Goal: Transaction & Acquisition: Subscribe to service/newsletter

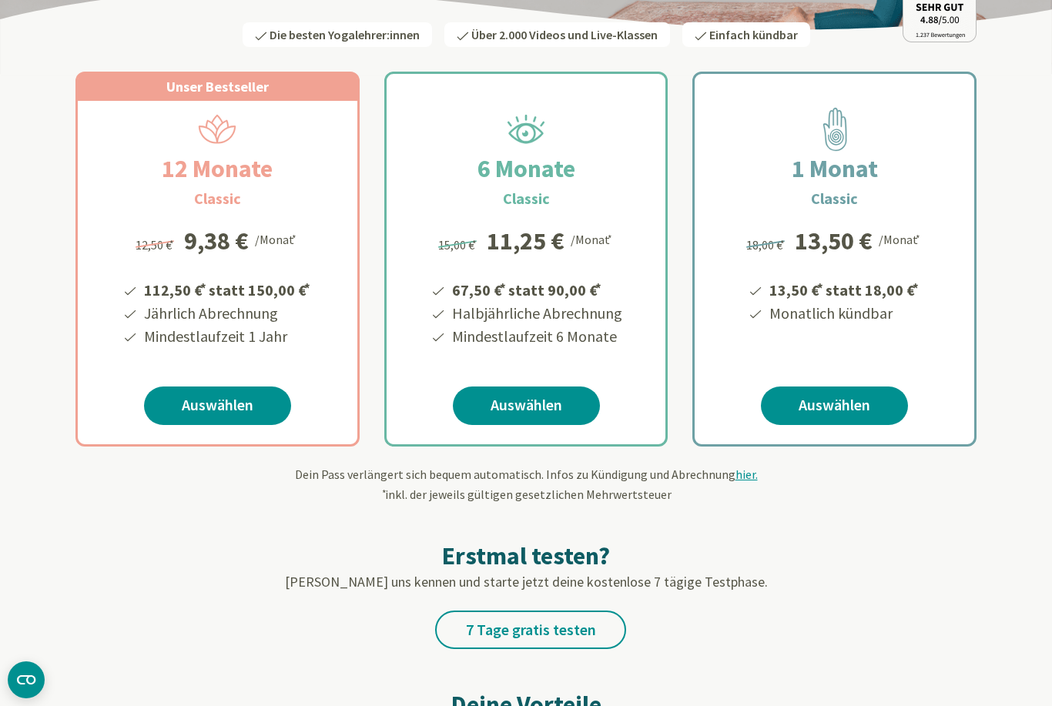
scroll to position [218, 0]
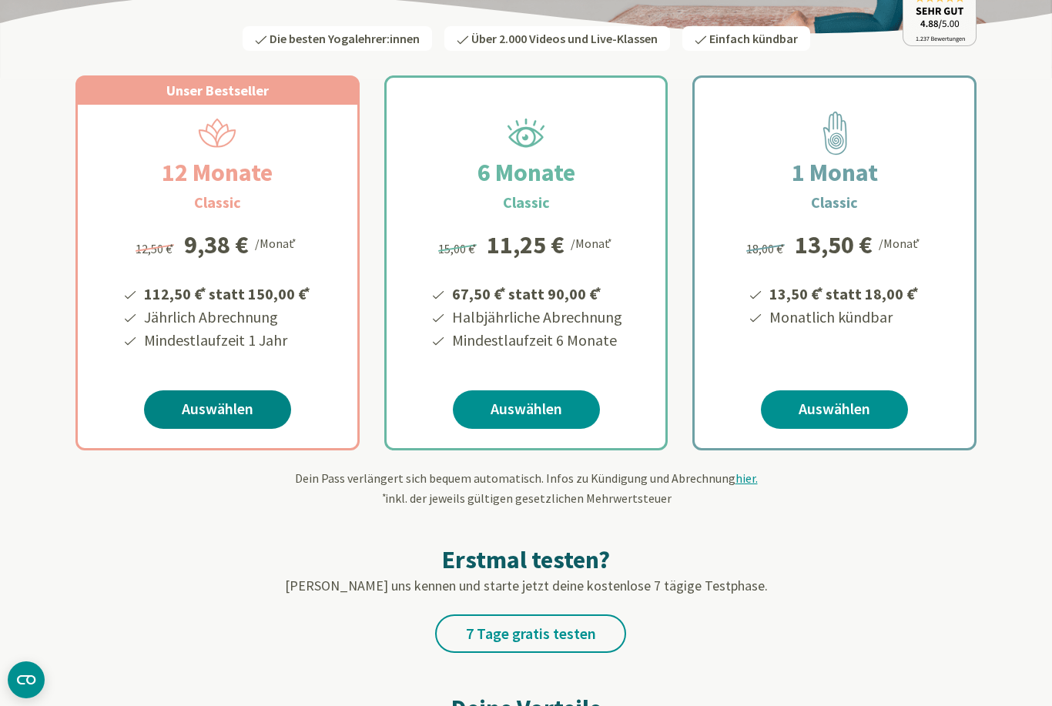
click at [196, 411] on link "Auswählen" at bounding box center [217, 410] width 147 height 39
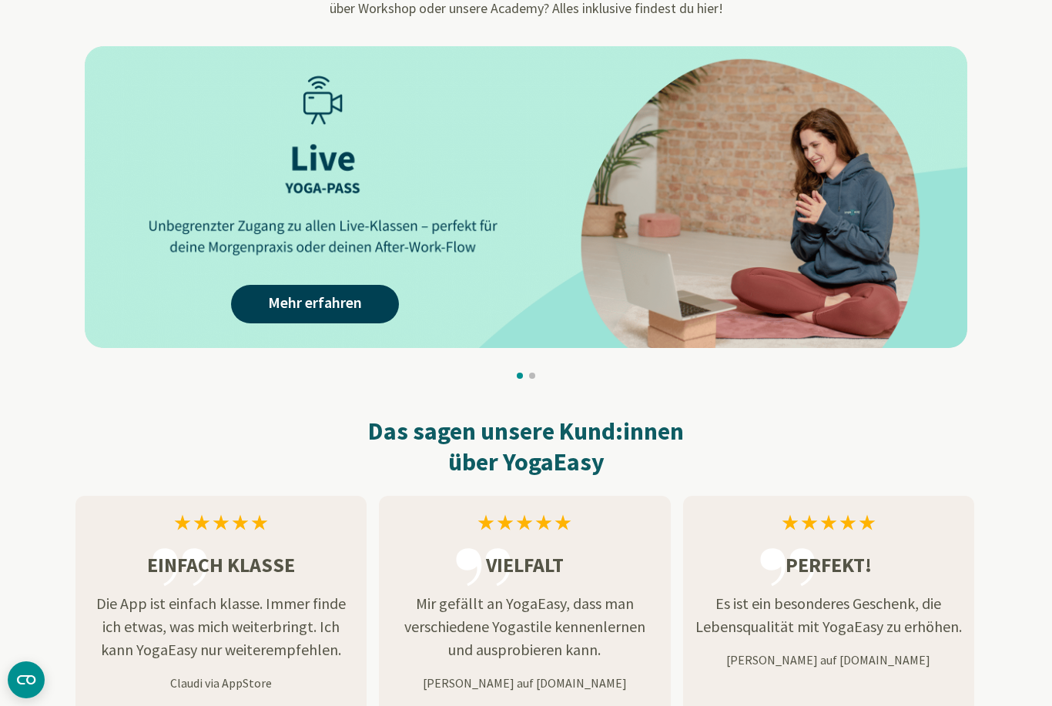
scroll to position [1494, 0]
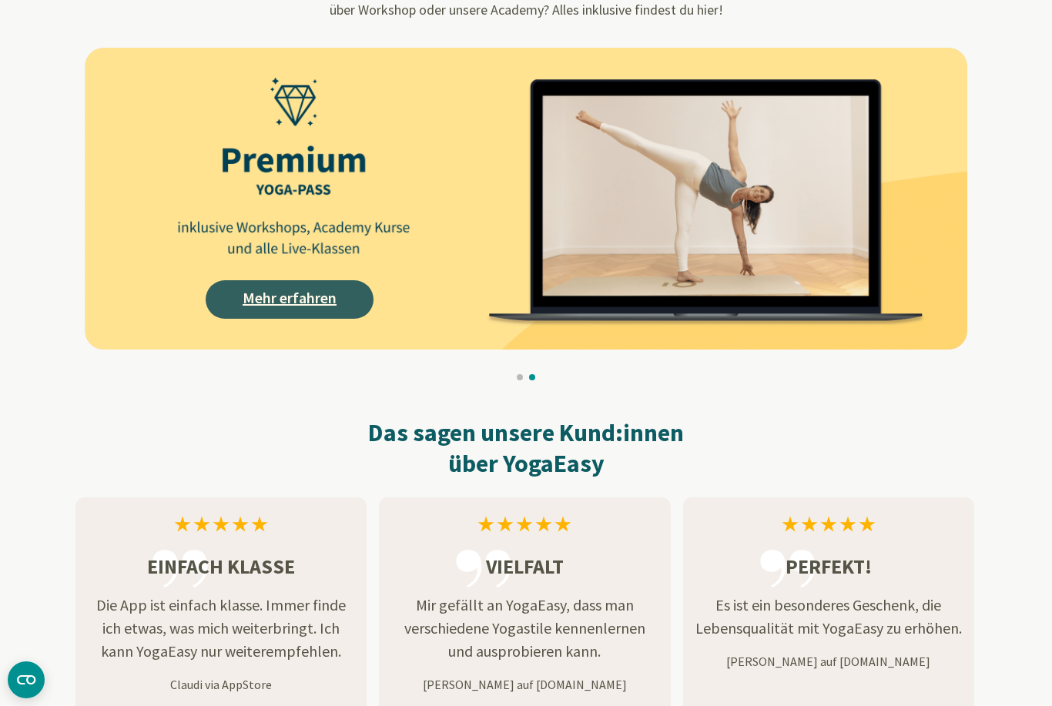
click at [261, 300] on link "Mehr erfahren" at bounding box center [290, 299] width 168 height 39
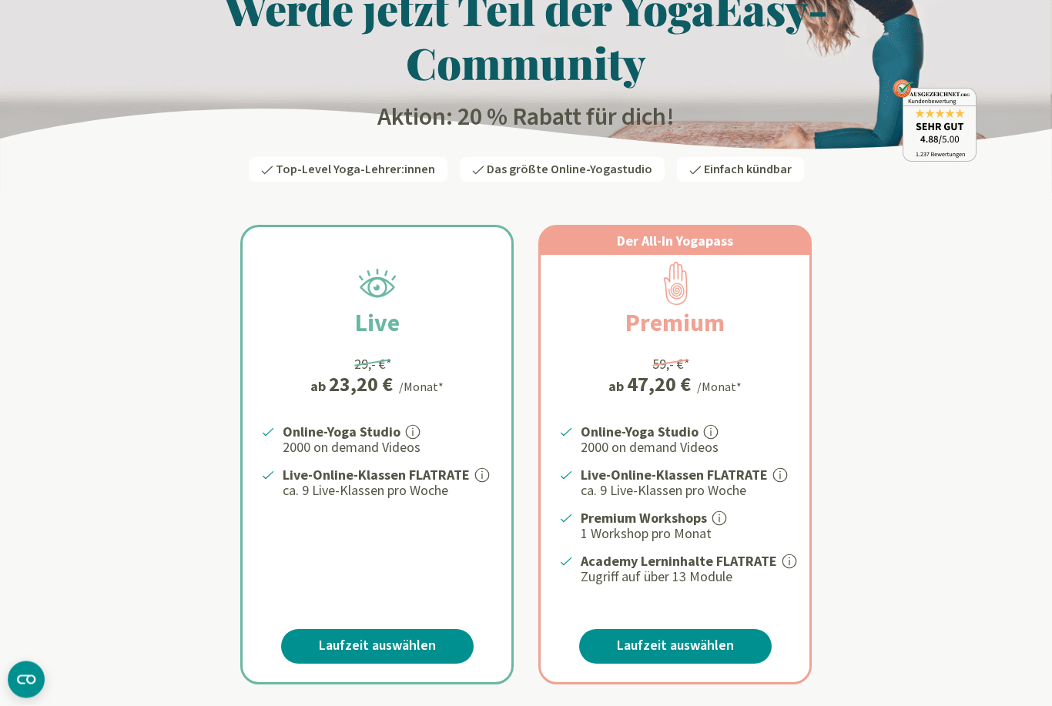
scroll to position [101, 0]
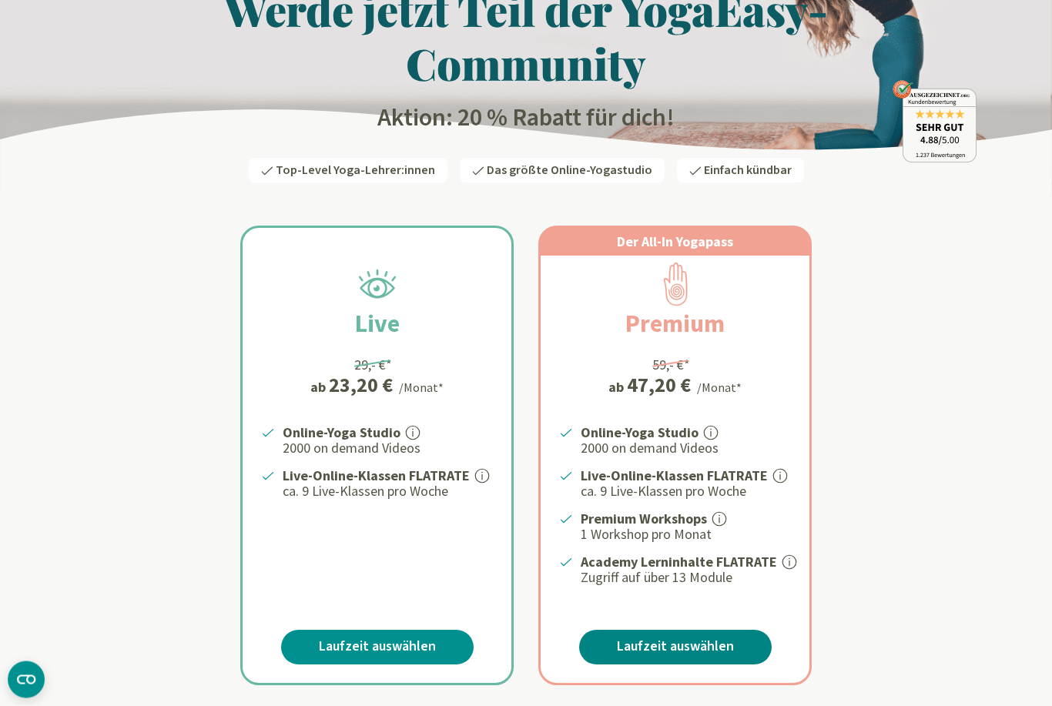
click at [689, 643] on link "Laufzeit auswählen" at bounding box center [675, 648] width 193 height 35
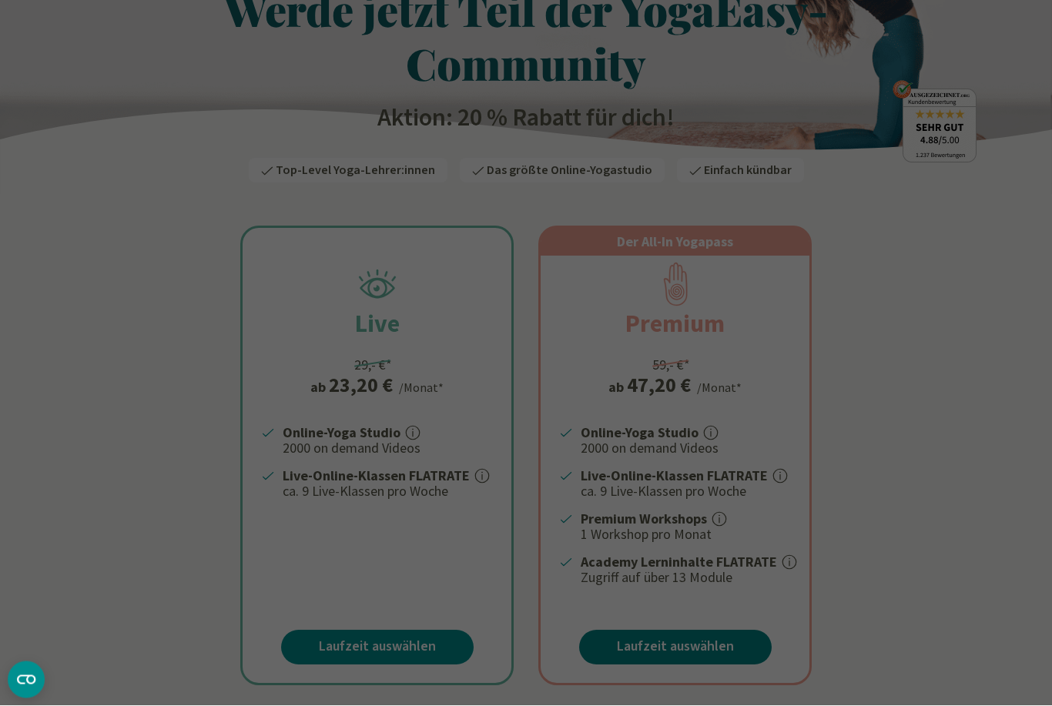
scroll to position [102, 0]
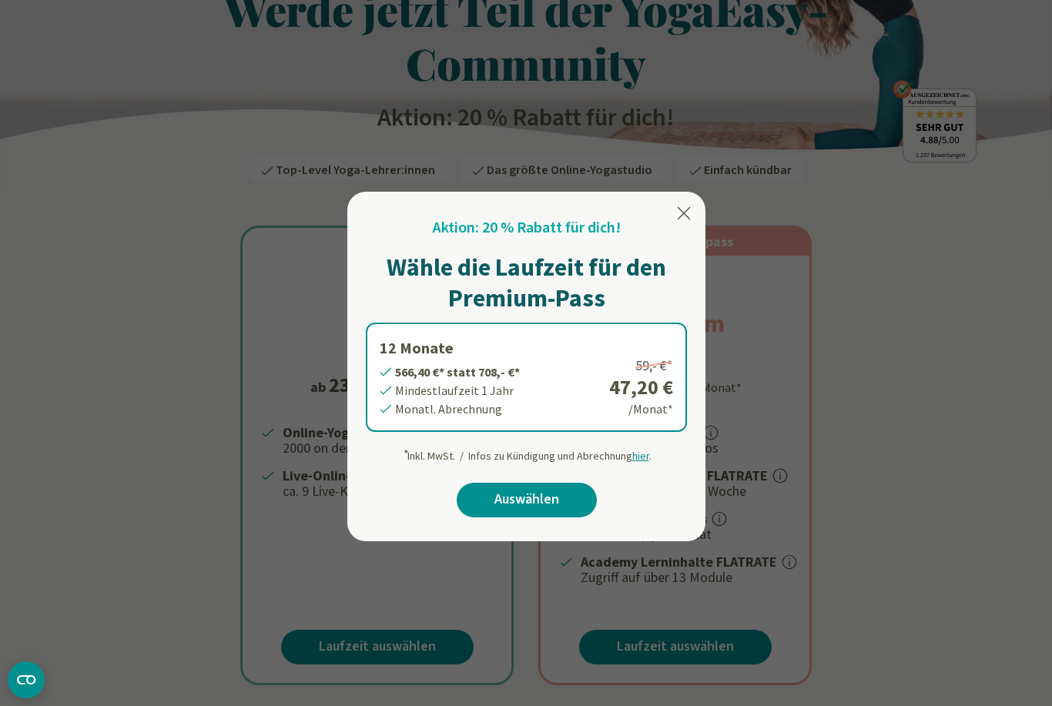
click at [686, 212] on icon at bounding box center [684, 213] width 13 height 12
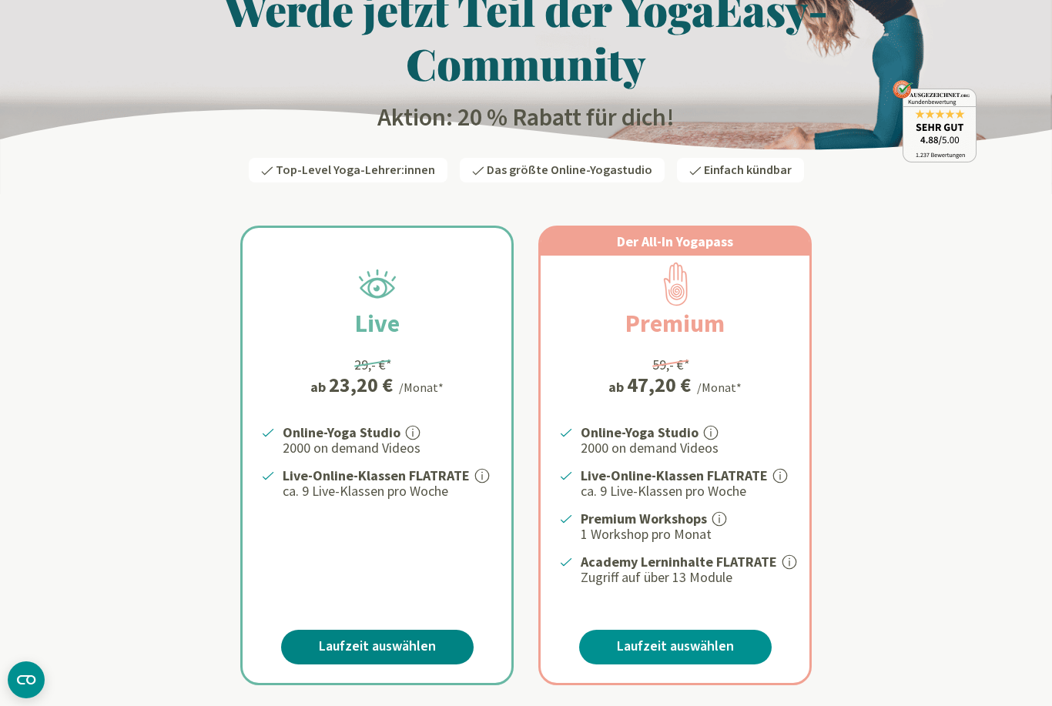
click at [425, 639] on link "Laufzeit auswählen" at bounding box center [377, 647] width 193 height 35
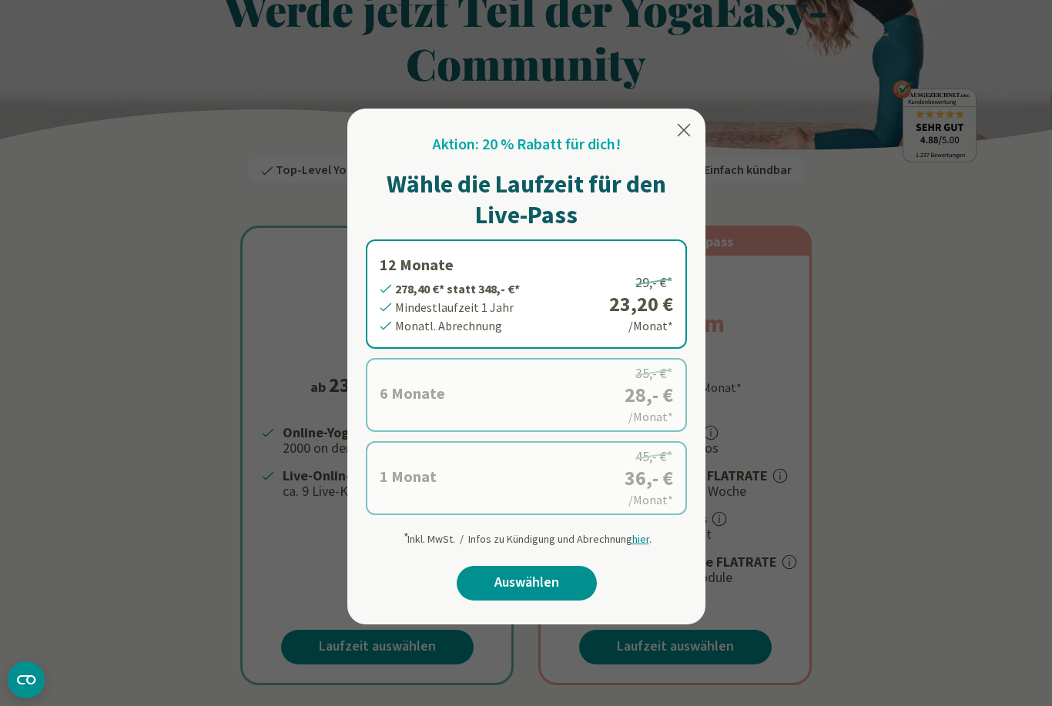
click at [689, 134] on icon at bounding box center [684, 130] width 18 height 18
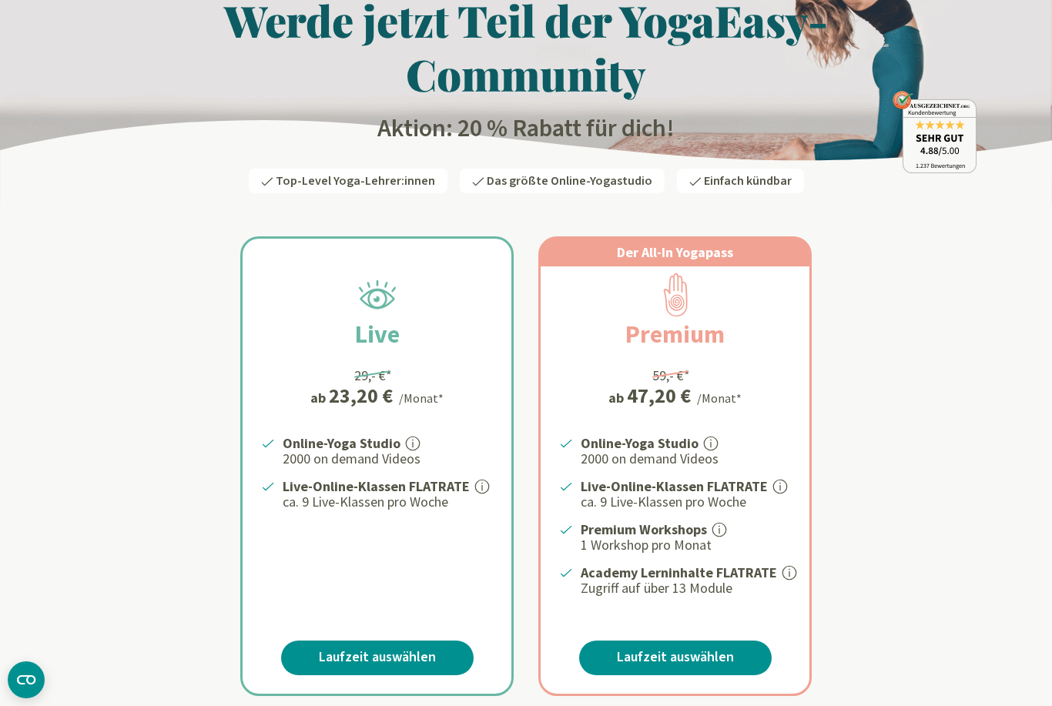
scroll to position [0, 0]
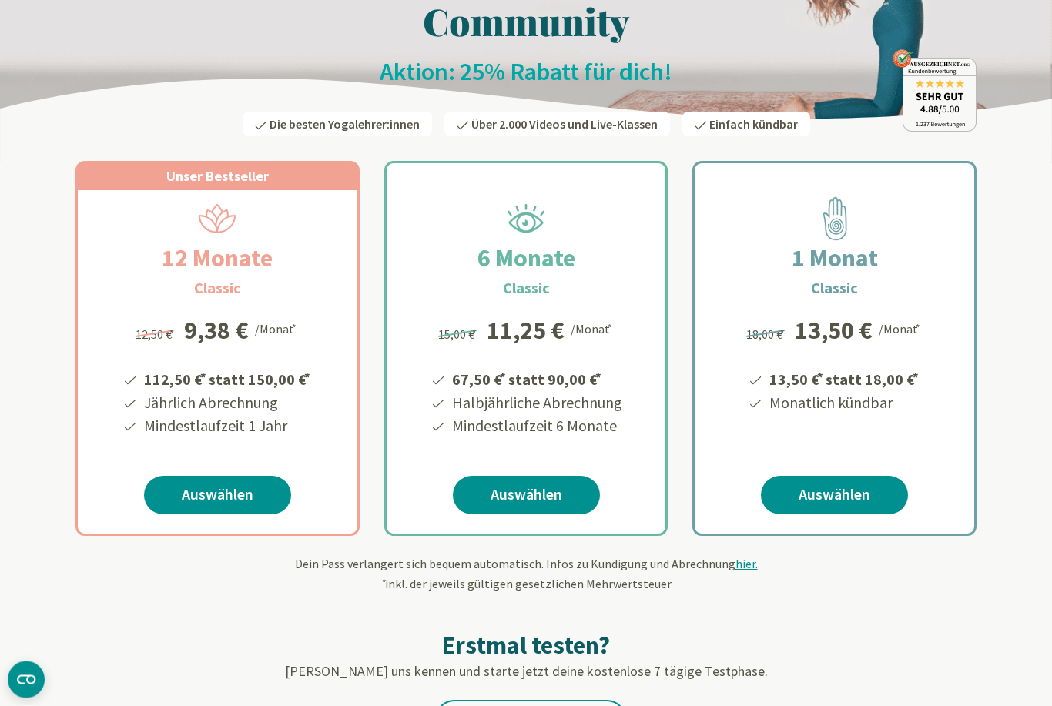
scroll to position [132, 0]
click at [235, 261] on h2 "12 Monate" at bounding box center [217, 258] width 185 height 37
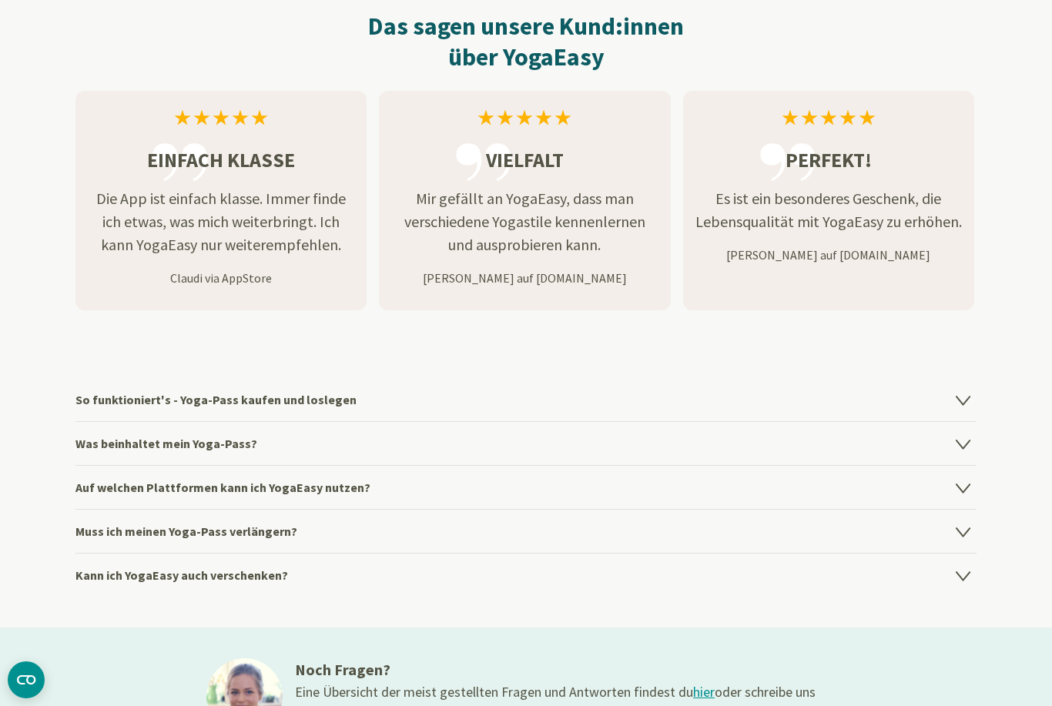
scroll to position [1906, 0]
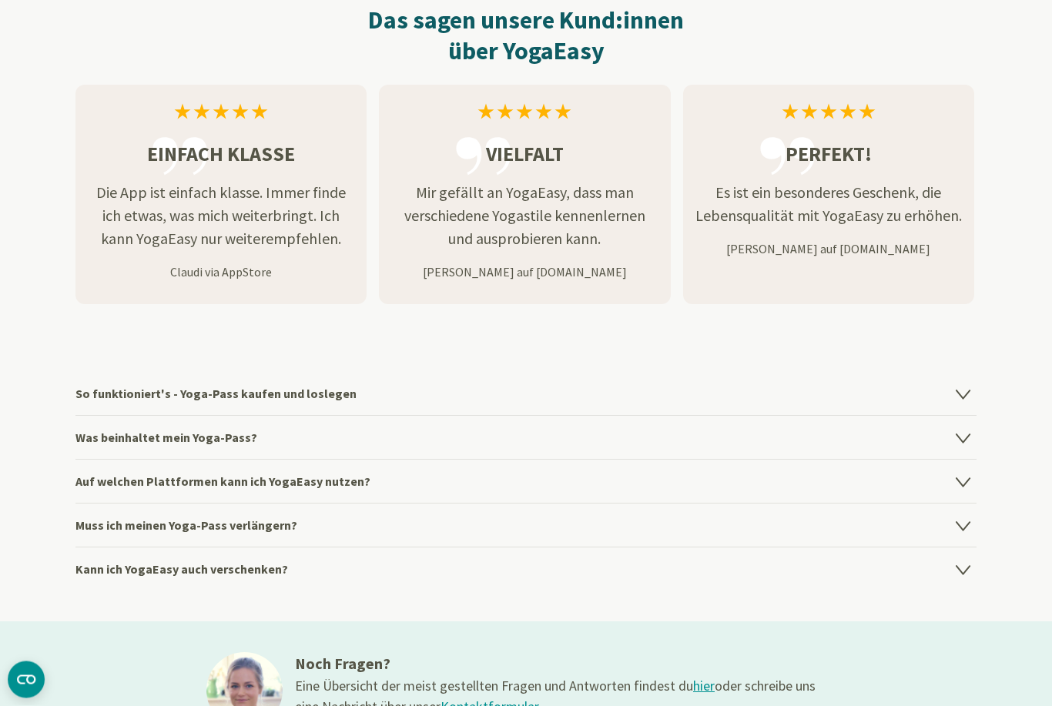
click at [957, 443] on icon at bounding box center [963, 438] width 18 height 18
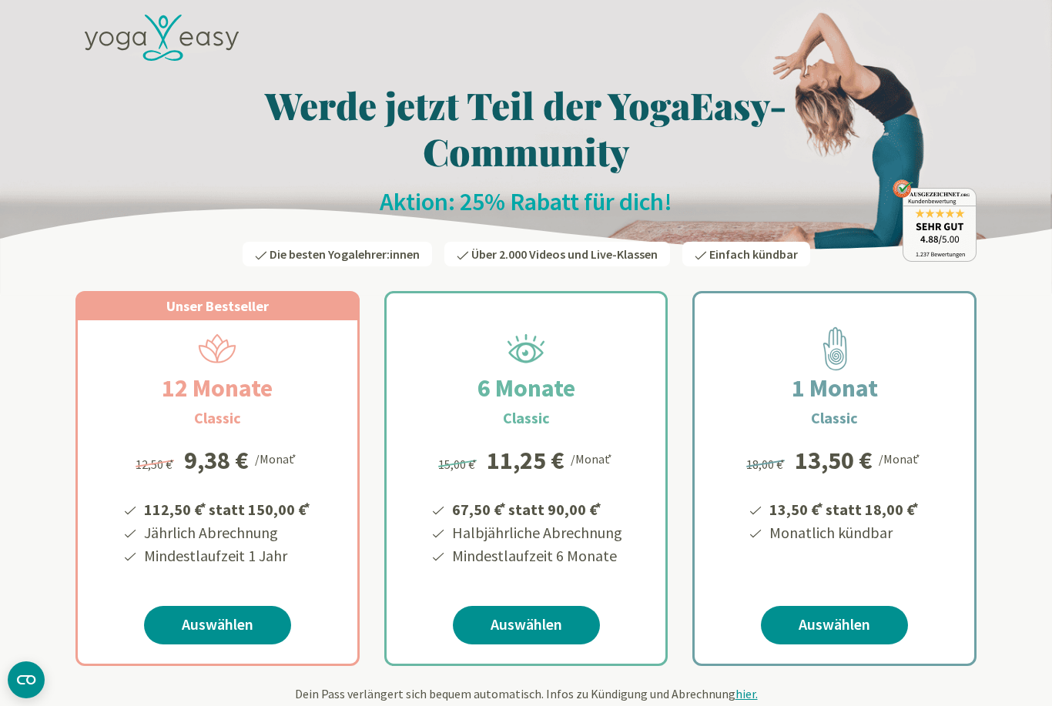
scroll to position [0, 0]
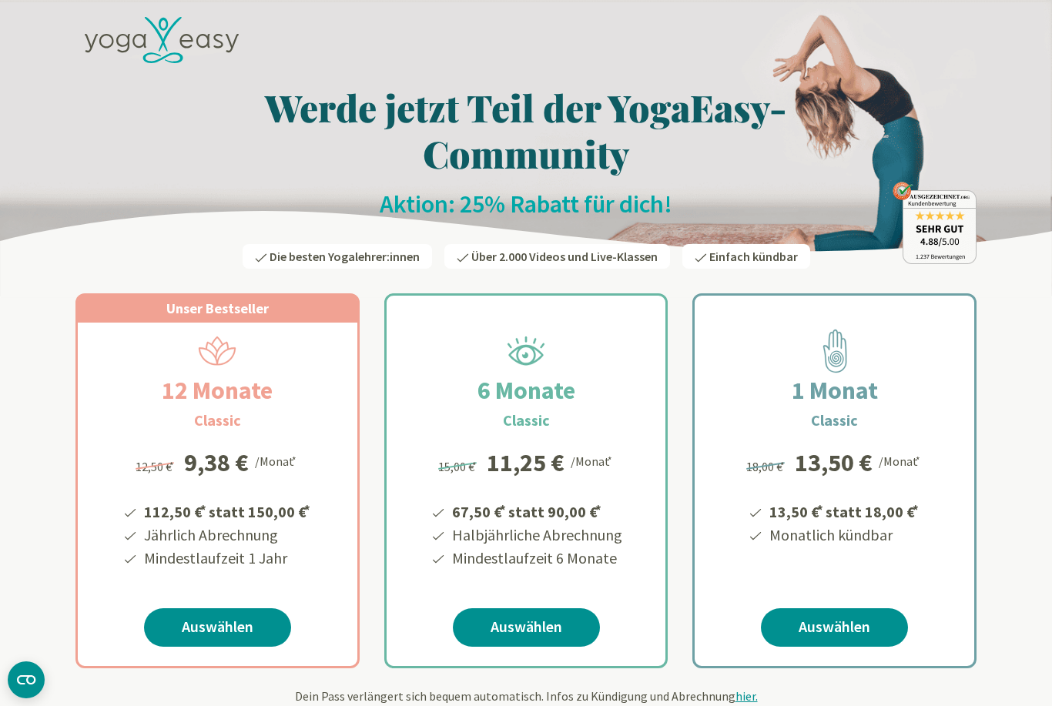
click at [149, 39] on icon at bounding box center [162, 40] width 154 height 47
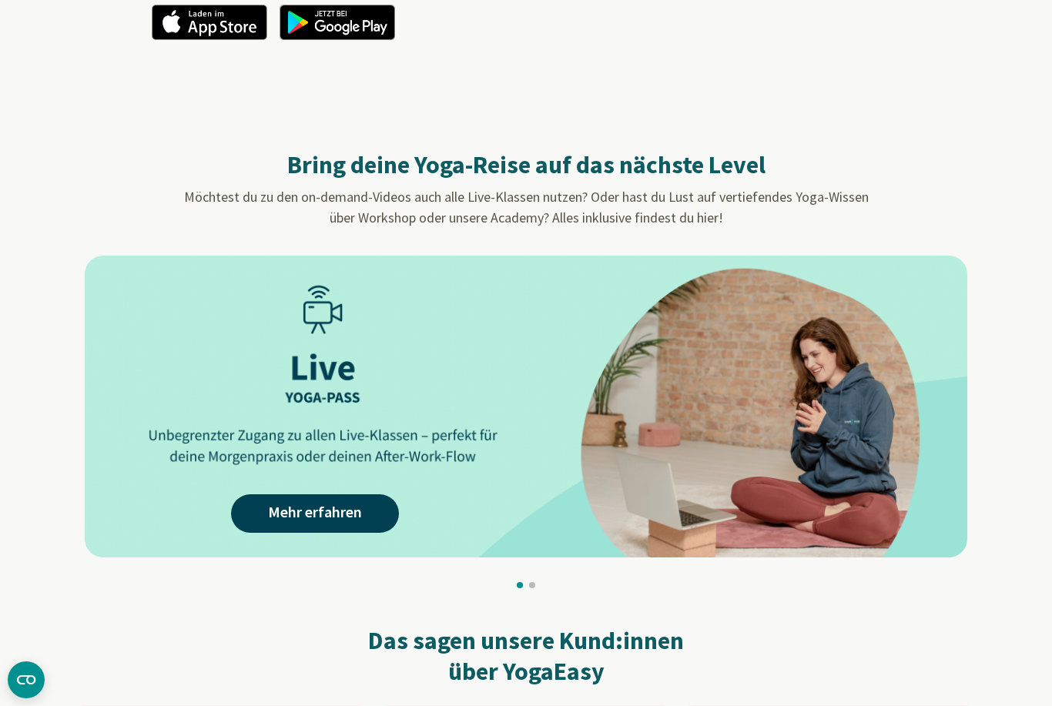
scroll to position [1261, 0]
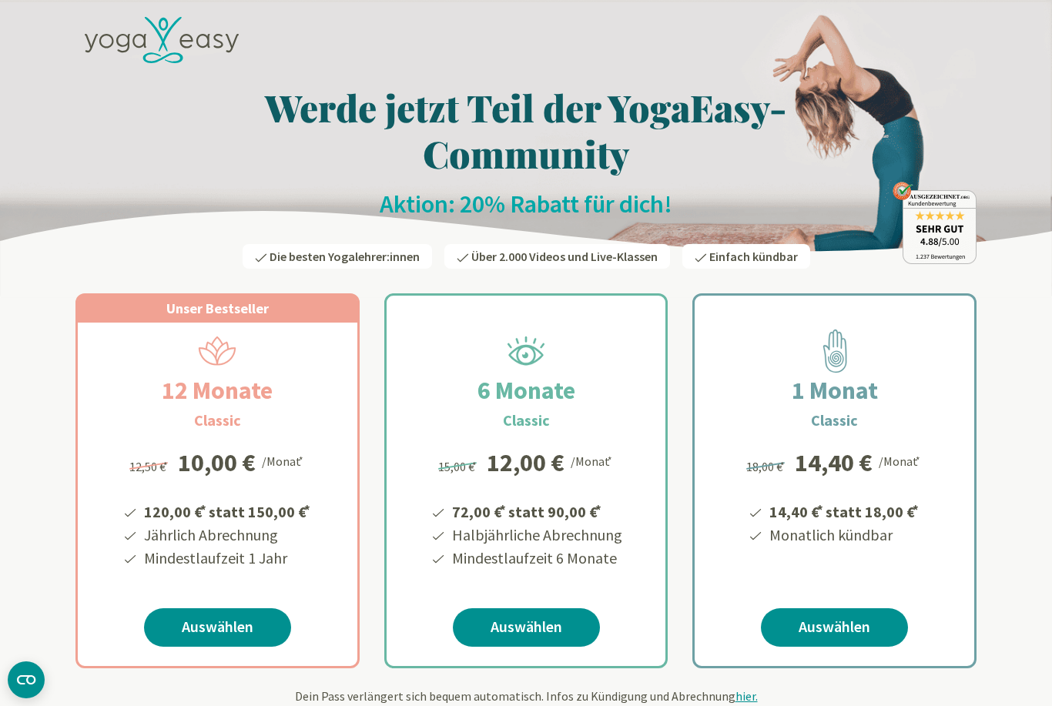
click at [169, 44] on icon at bounding box center [162, 40] width 154 height 47
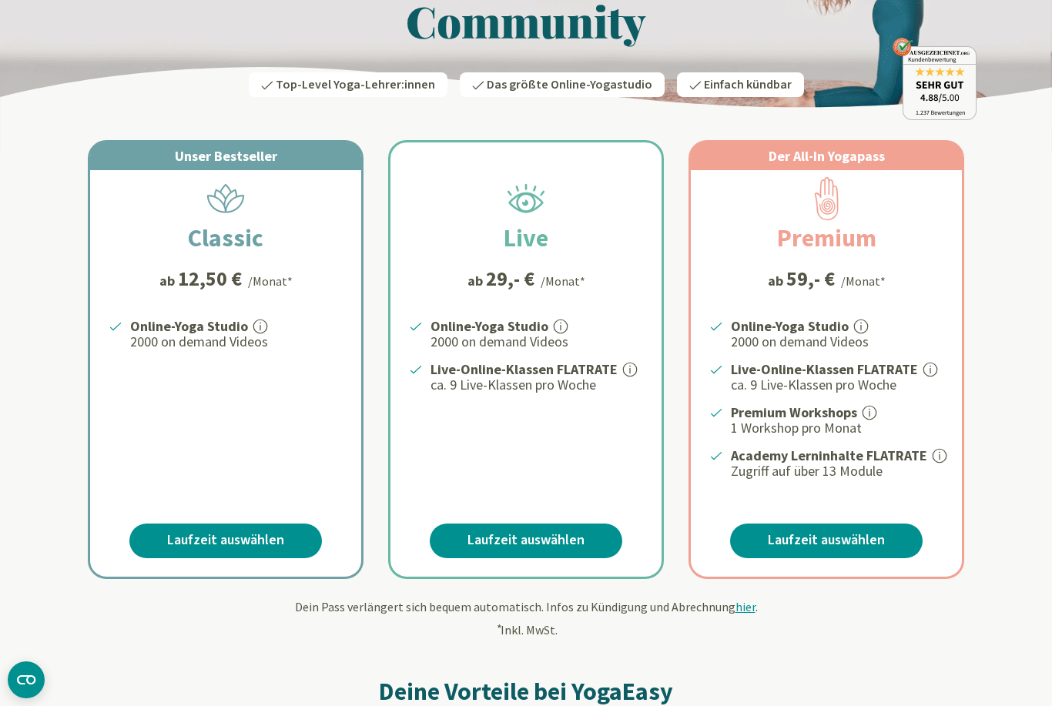
scroll to position [146, 0]
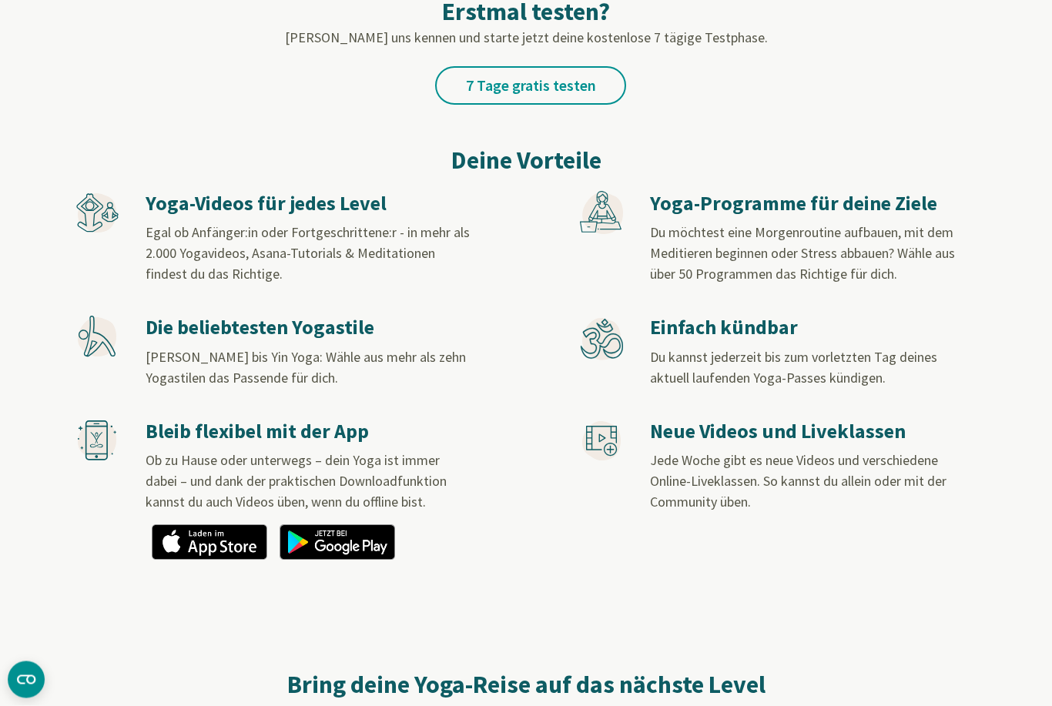
scroll to position [766, 0]
click at [847, 435] on h3 "Neue Videos und Liveklassen" at bounding box center [812, 431] width 325 height 25
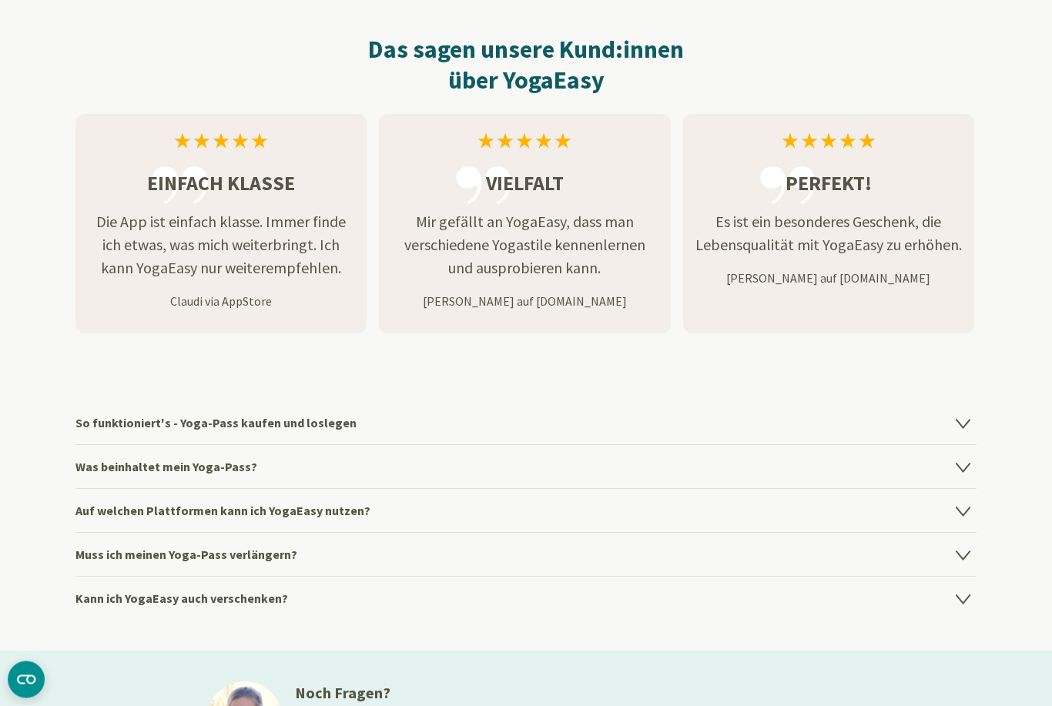
scroll to position [1882, 0]
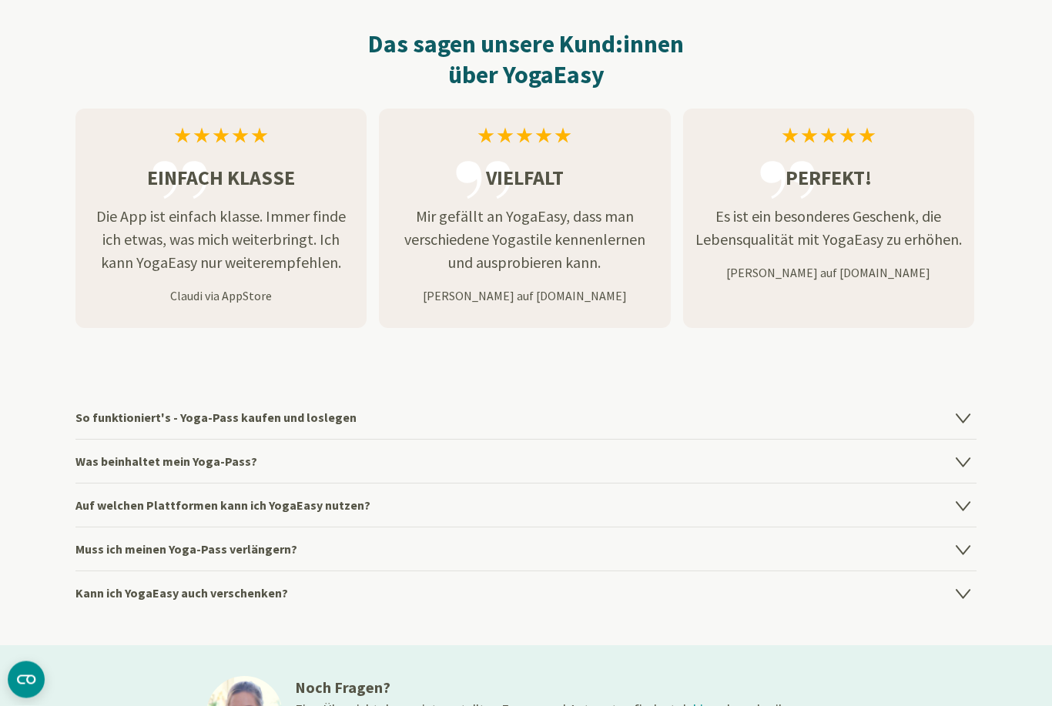
click at [967, 468] on icon at bounding box center [963, 462] width 18 height 18
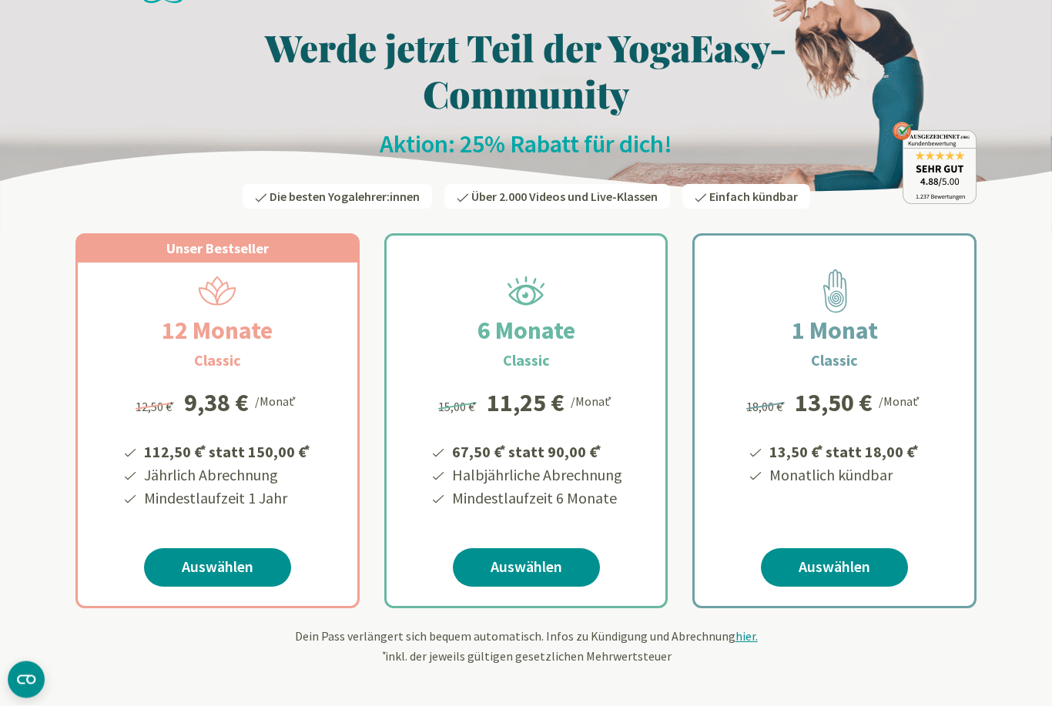
scroll to position [0, 0]
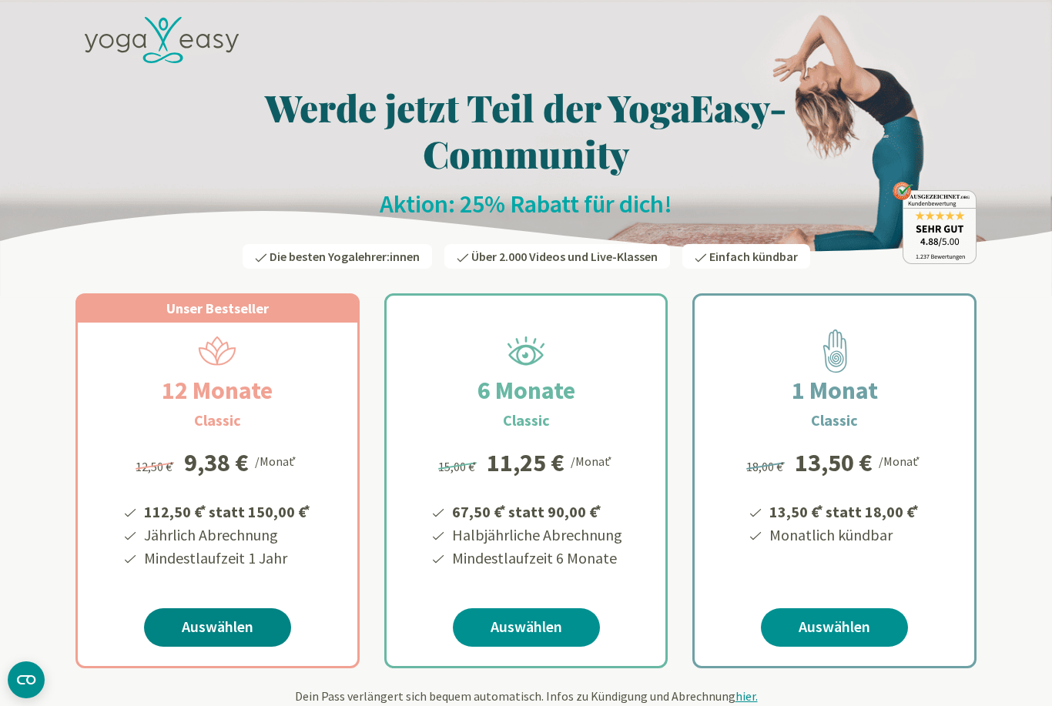
click at [211, 628] on link "Auswählen" at bounding box center [217, 627] width 147 height 39
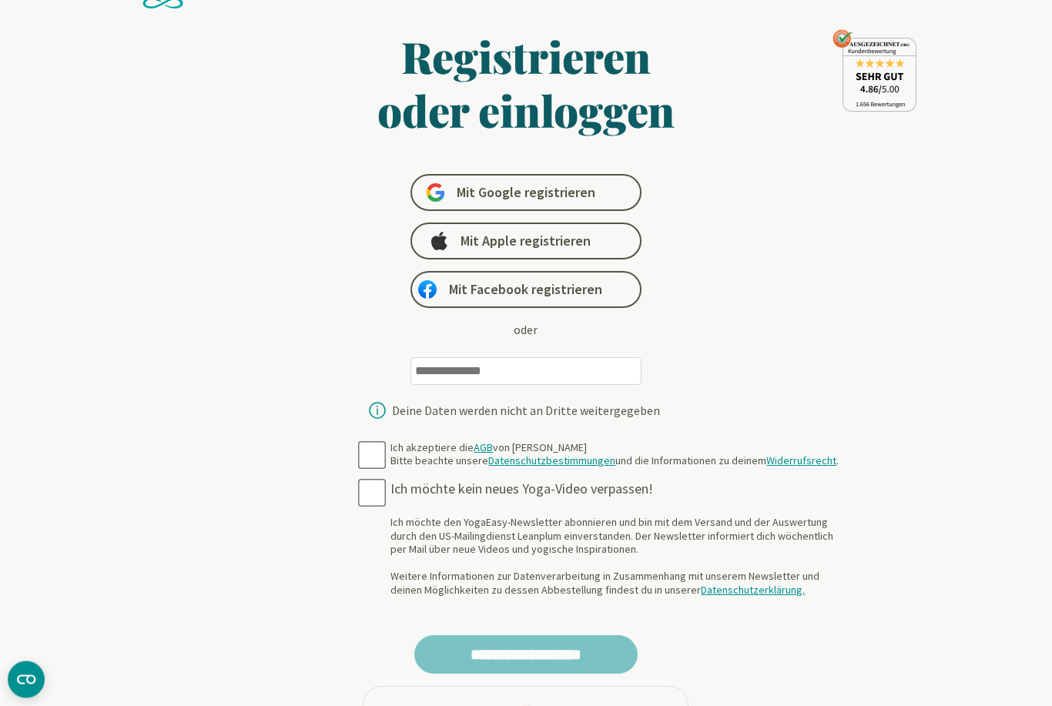
scroll to position [43, 0]
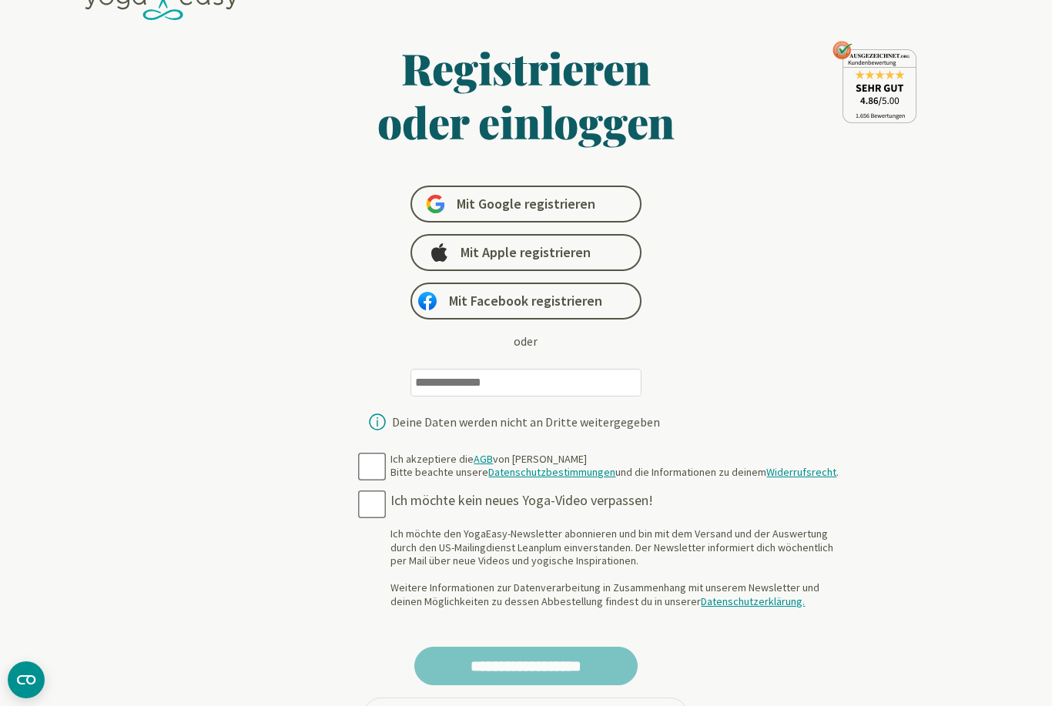
click at [474, 461] on link "AGB" at bounding box center [483, 459] width 19 height 14
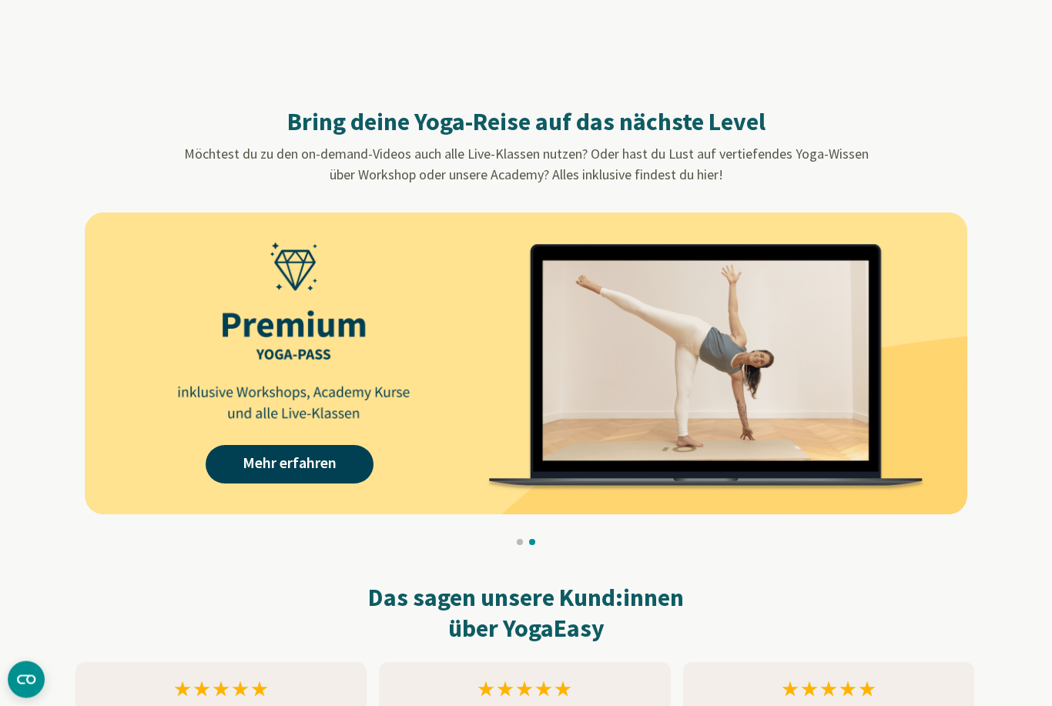
scroll to position [1327, 0]
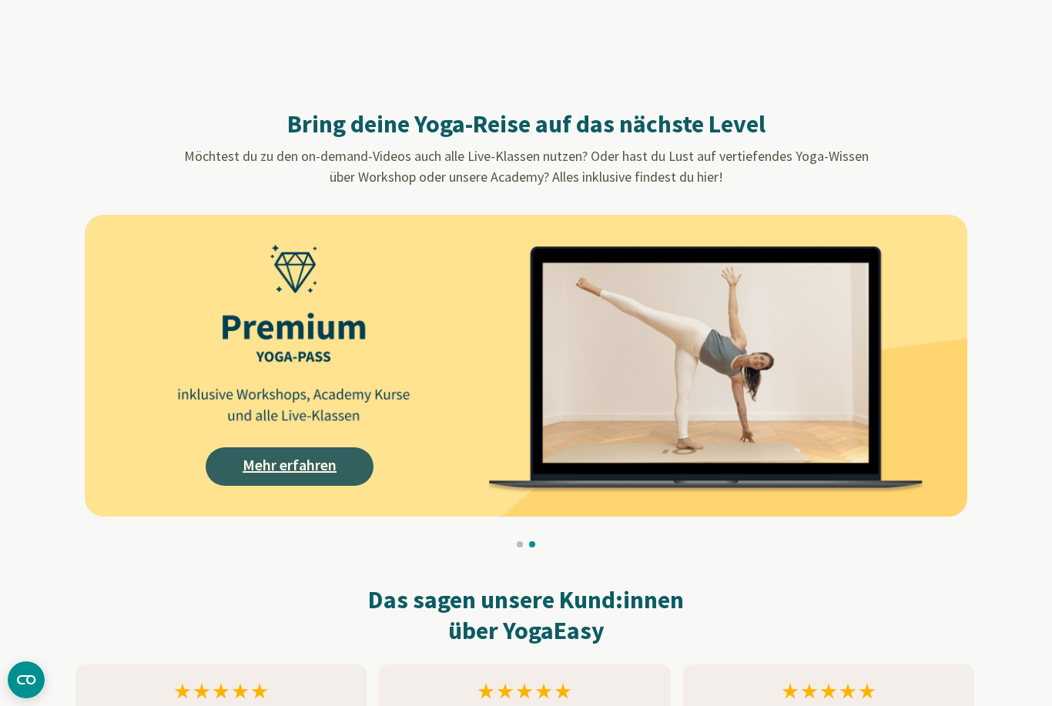
click at [262, 472] on link "Mehr erfahren" at bounding box center [290, 467] width 168 height 39
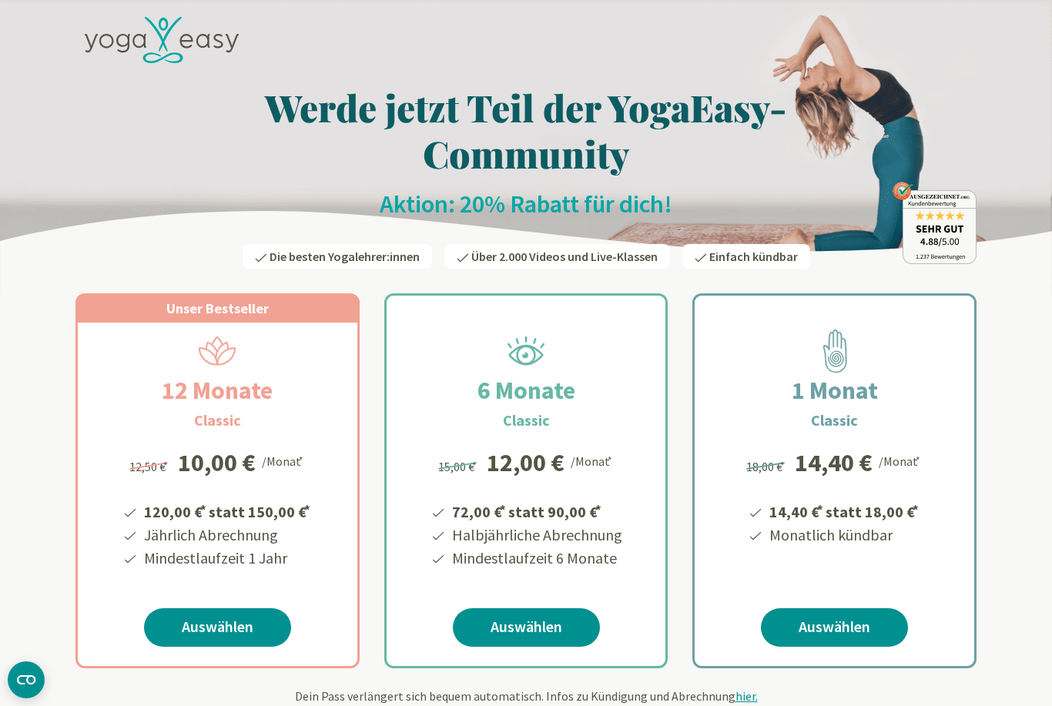
click at [178, 42] on icon at bounding box center [162, 40] width 154 height 47
